Goal: Task Accomplishment & Management: Manage account settings

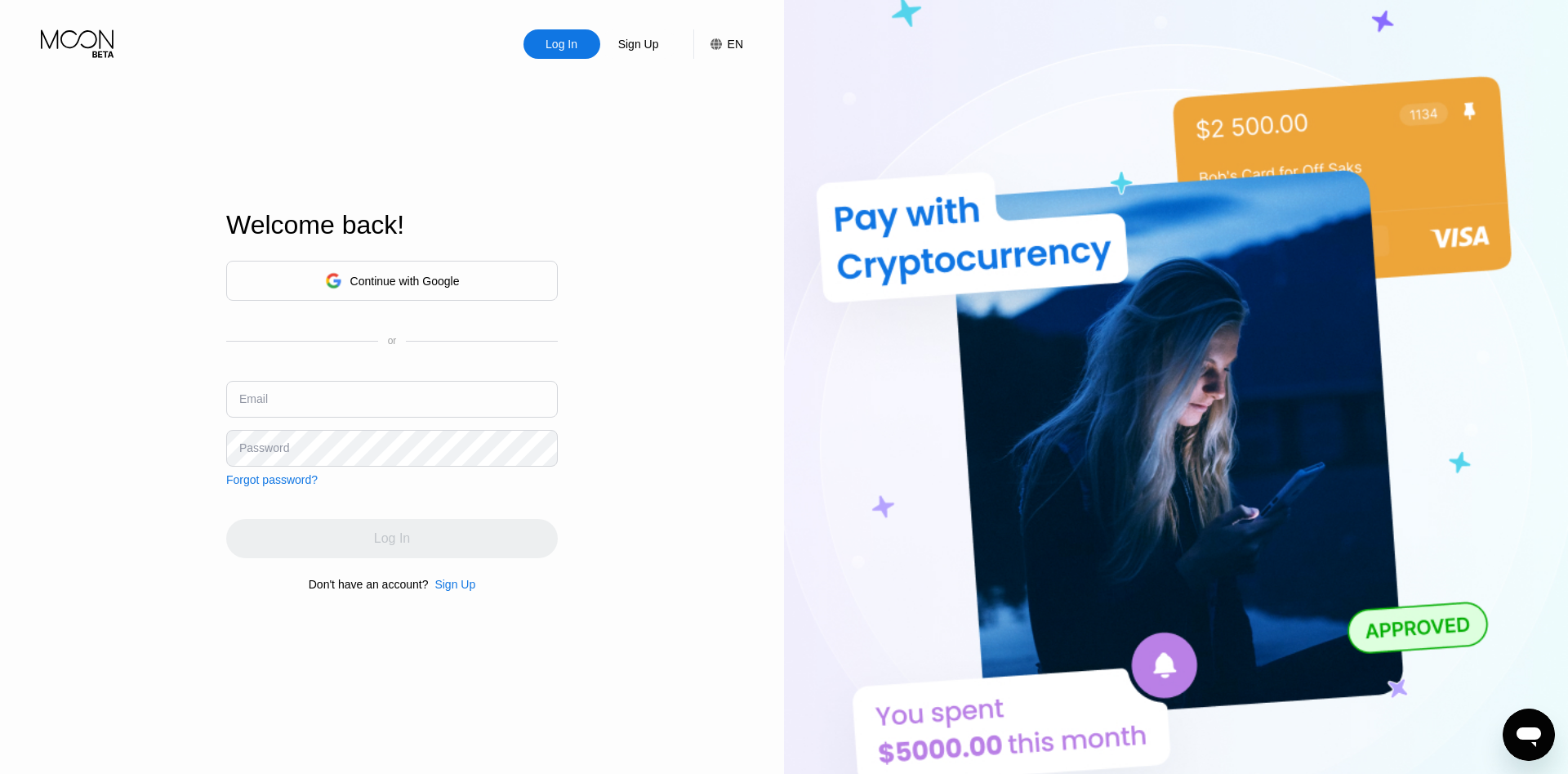
click at [380, 387] on input "text" at bounding box center [391, 399] width 331 height 36
paste input "[EMAIL_ADDRESS][DOMAIN_NAME]"
type input "[EMAIL_ADDRESS][DOMAIN_NAME]"
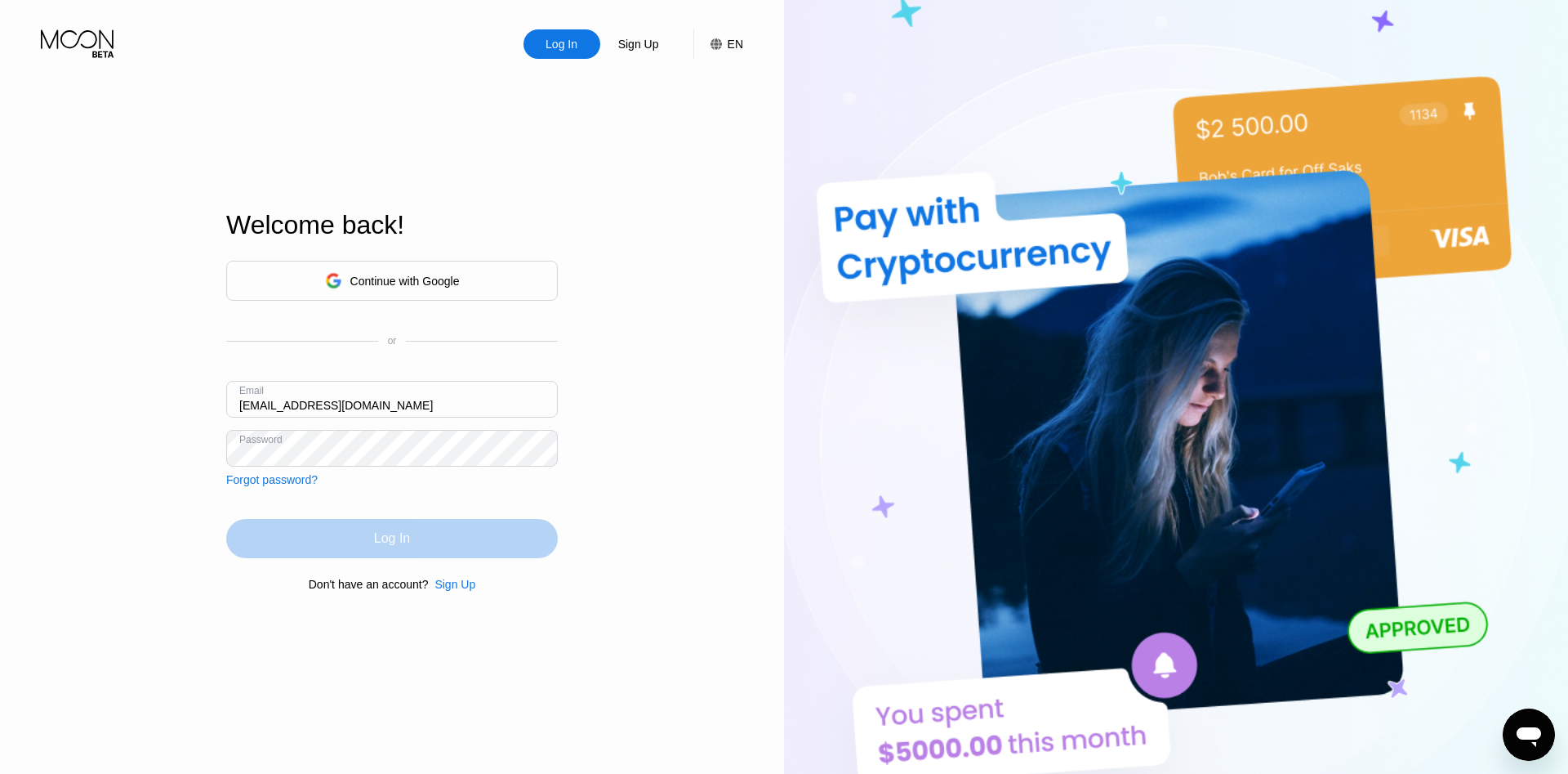
click at [478, 537] on div "Log In" at bounding box center [391, 538] width 331 height 39
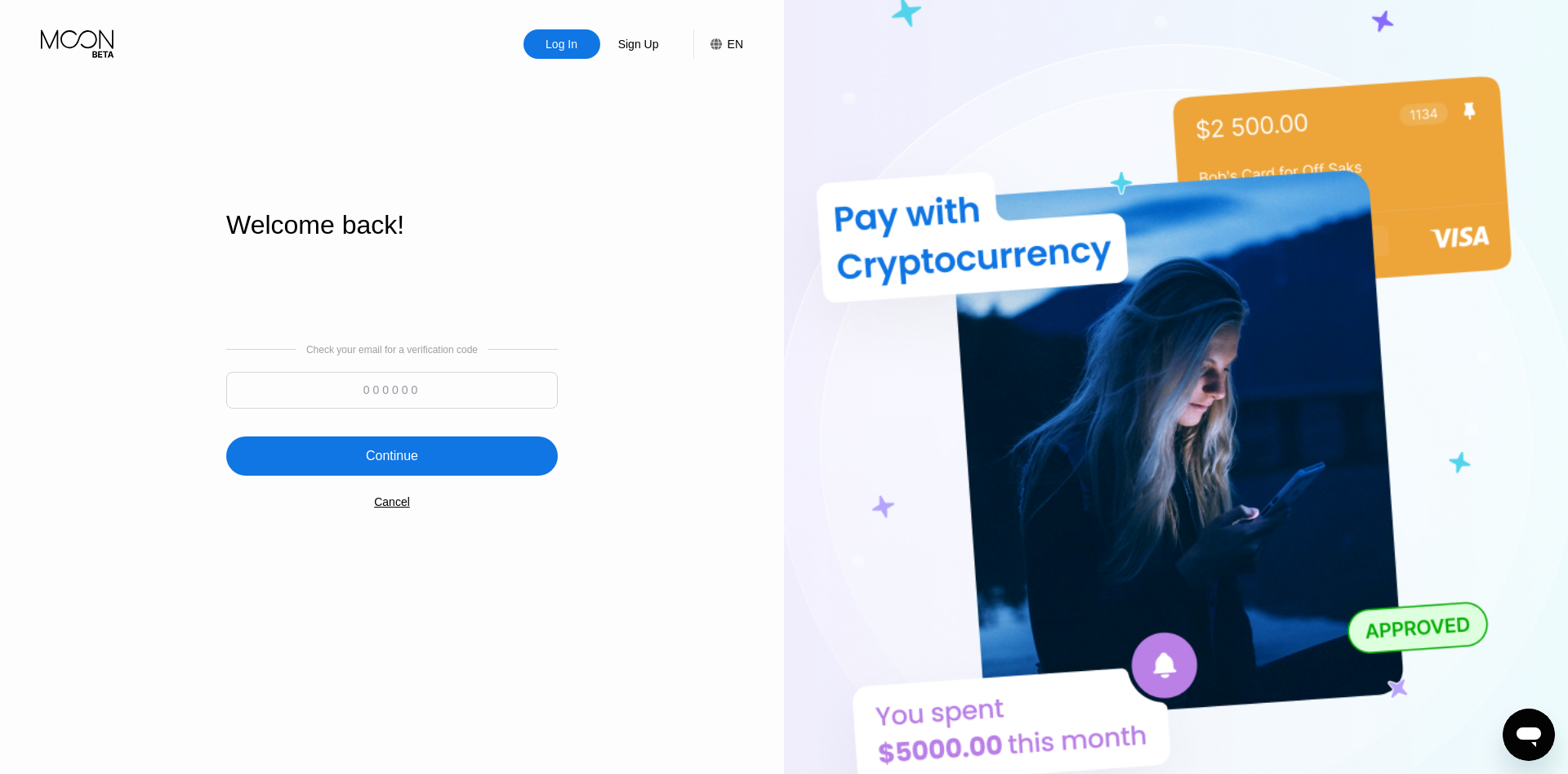
click at [435, 400] on input at bounding box center [391, 390] width 331 height 36
paste input "596399"
type input "596399"
click at [448, 471] on div "Continue" at bounding box center [391, 455] width 331 height 39
